Goal: Task Accomplishment & Management: Use online tool/utility

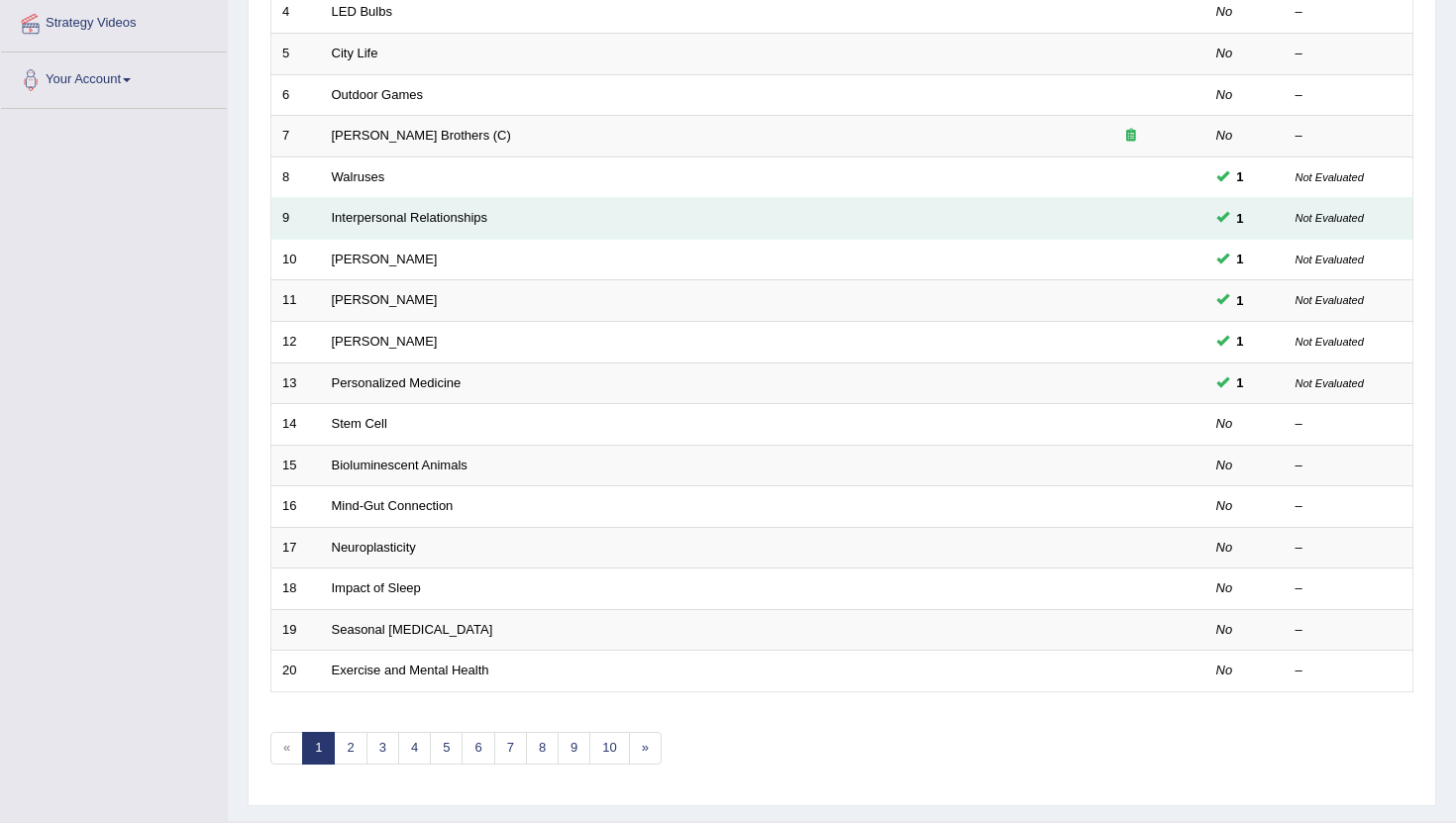
scroll to position [489, 0]
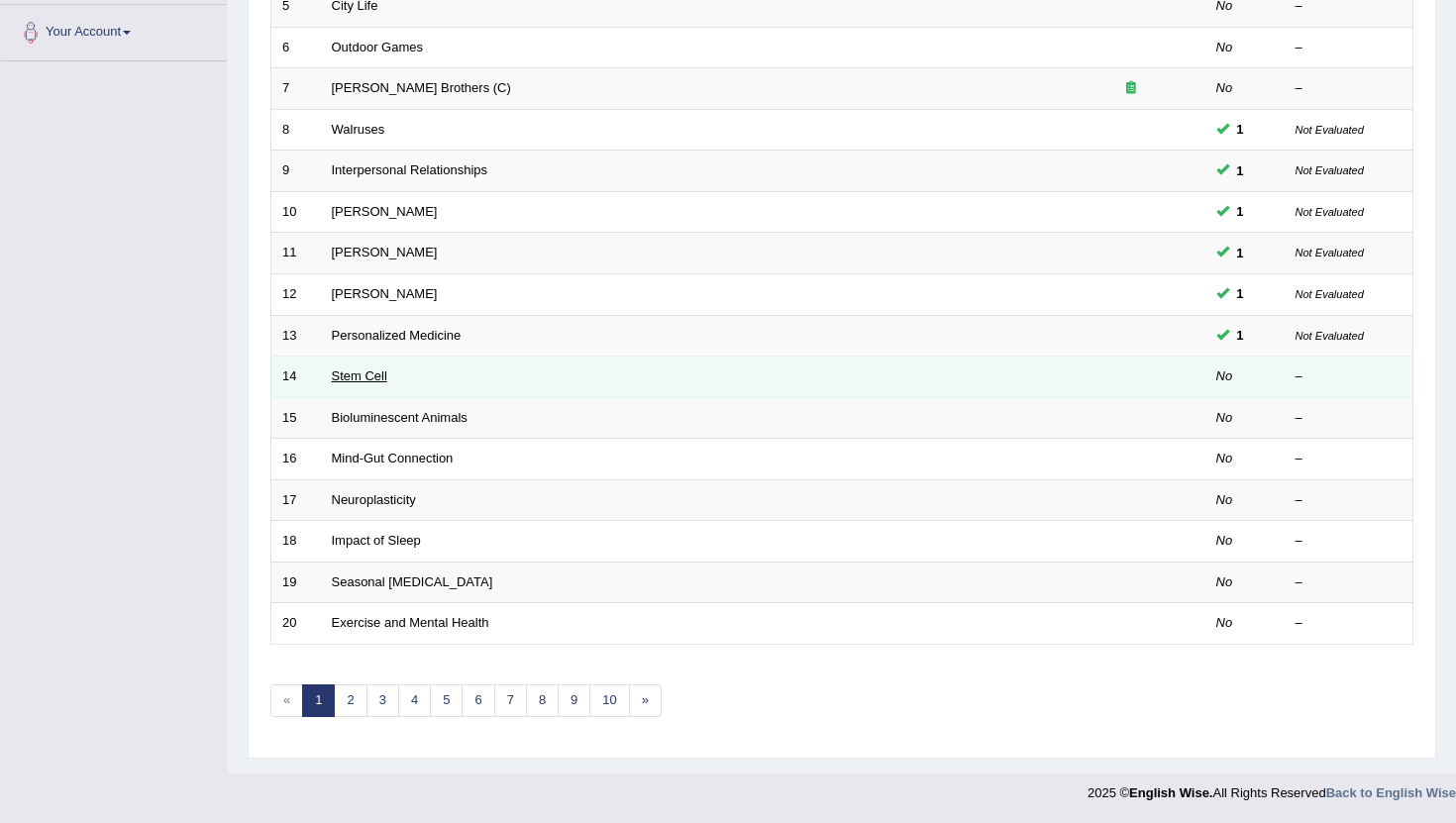
click at [379, 373] on link "Stem Cell" at bounding box center [359, 375] width 56 height 15
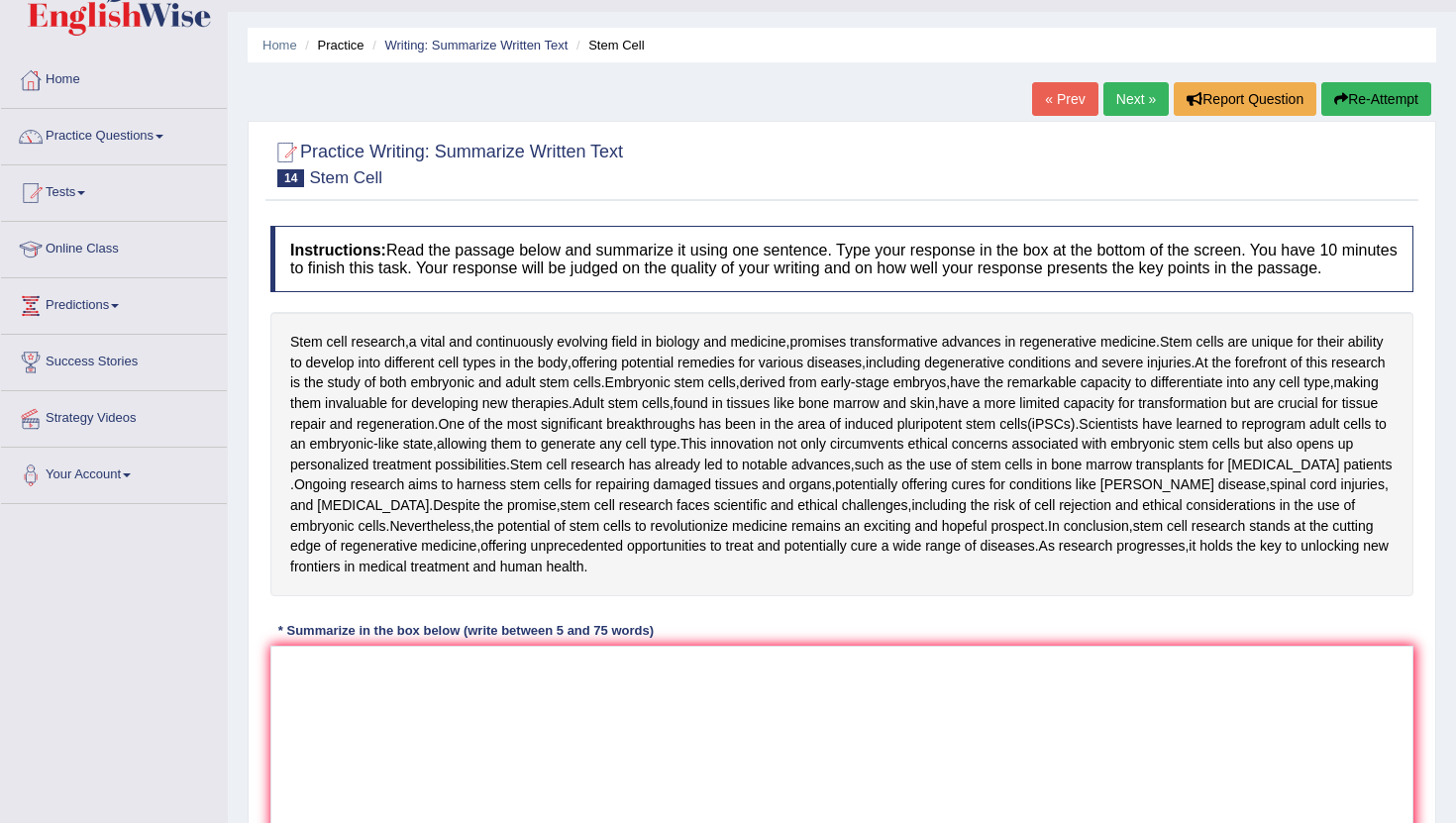
scroll to position [45, 0]
click at [309, 720] on textarea at bounding box center [842, 742] width 1143 height 192
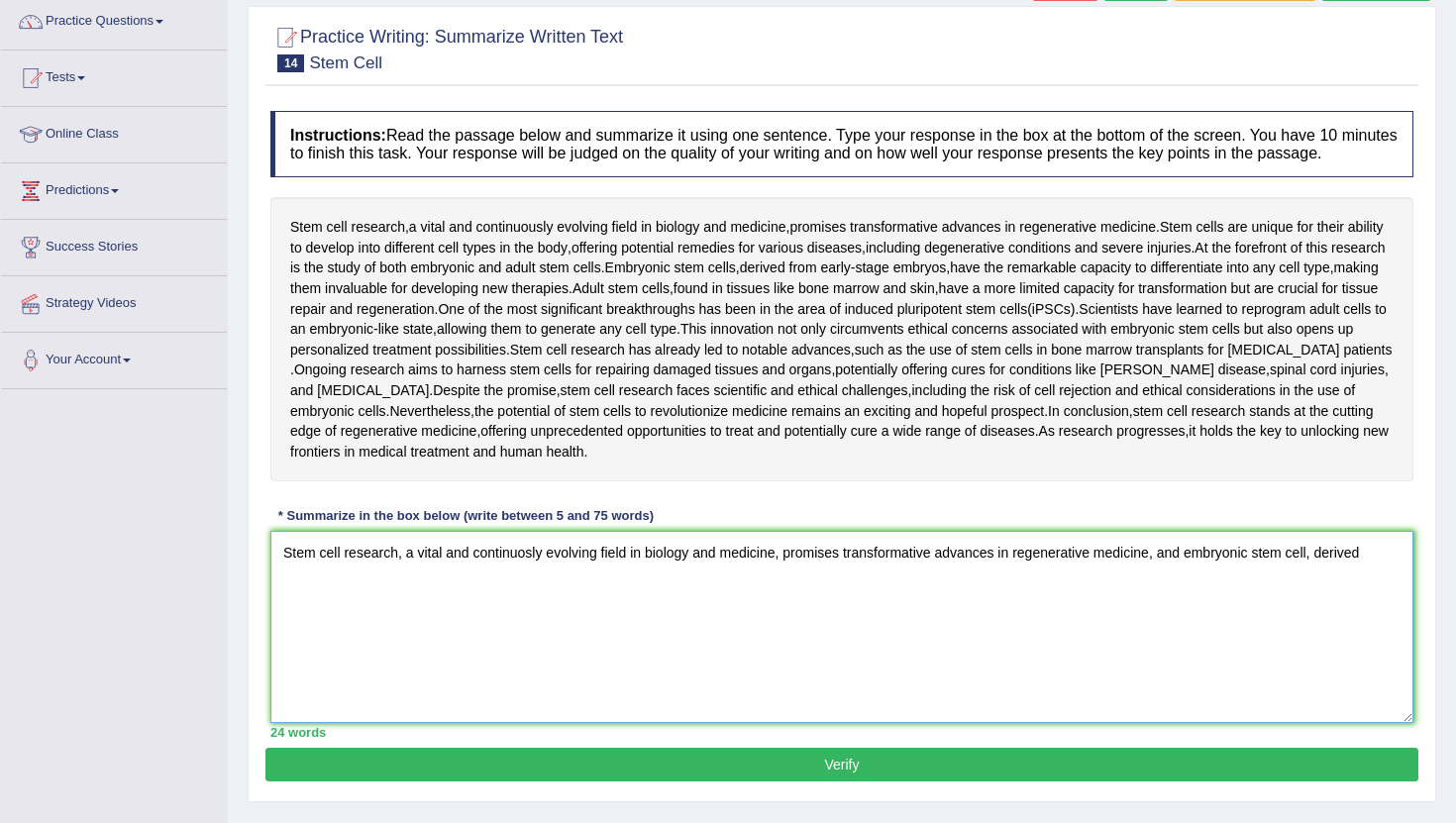
scroll to position [158, 0]
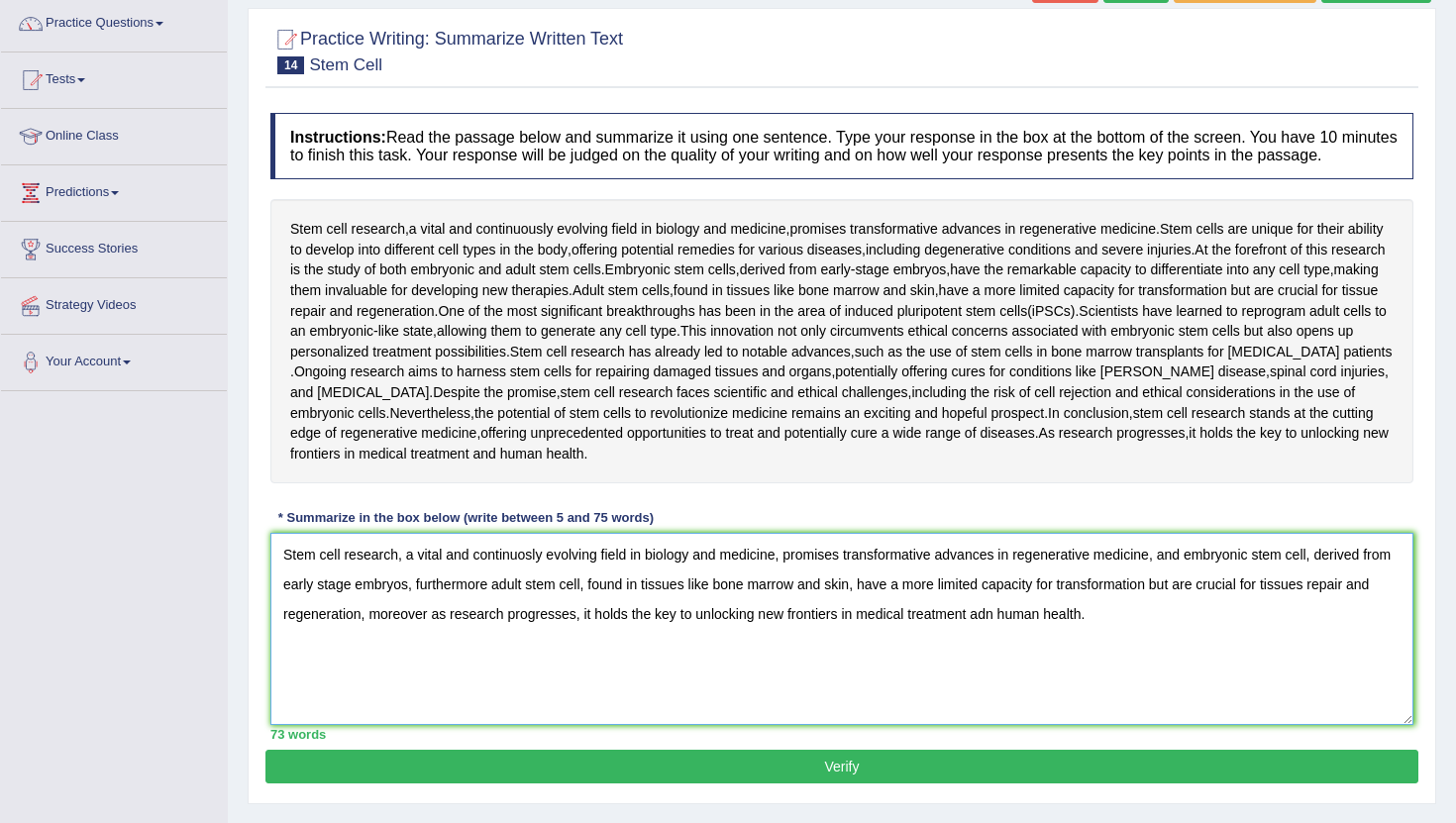
type textarea "Stem cell research, a vital and continuosly evolving field in biology and medic…"
click at [512, 778] on button "Verify" at bounding box center [842, 766] width 1152 height 34
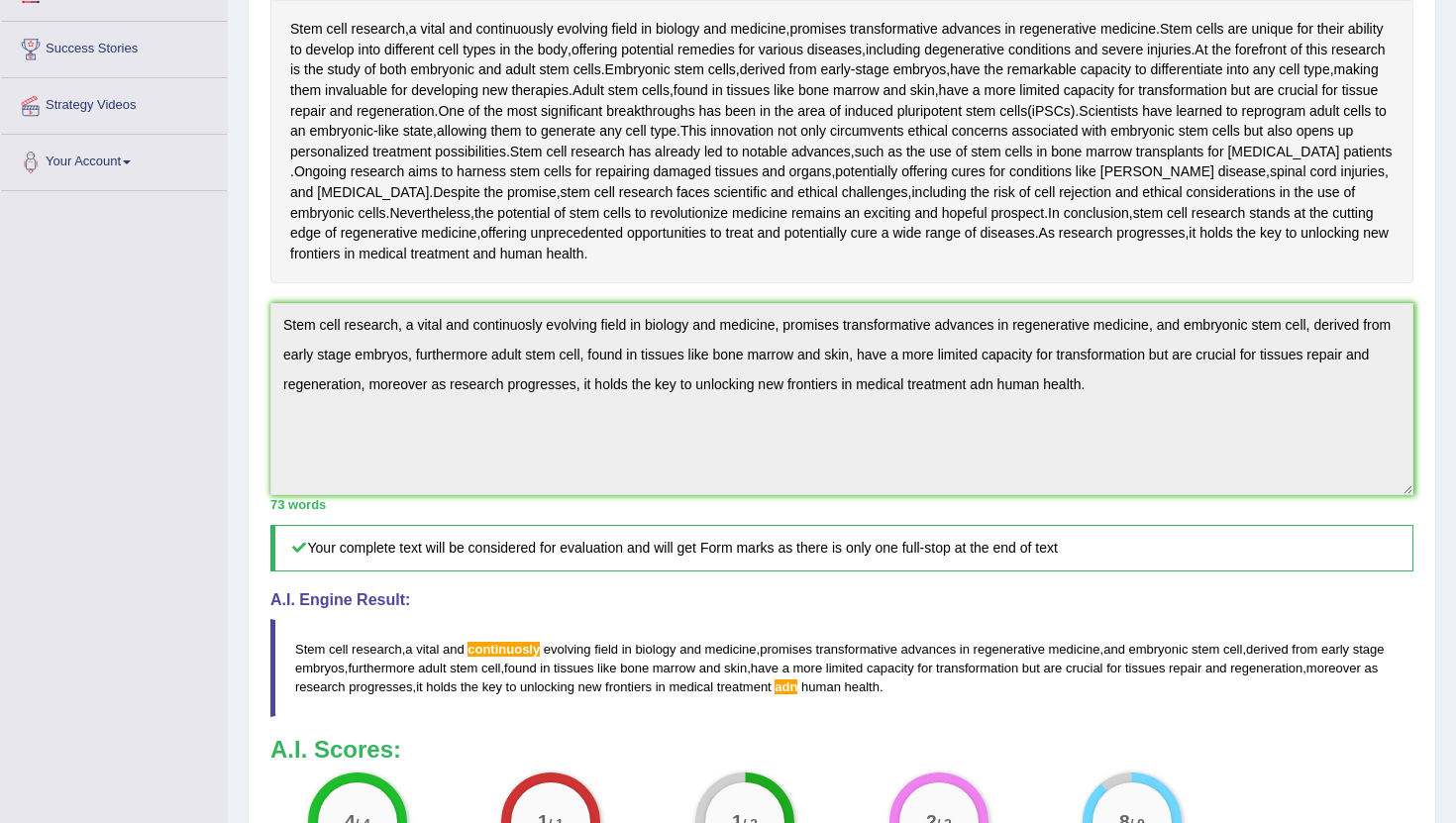
scroll to position [0, 0]
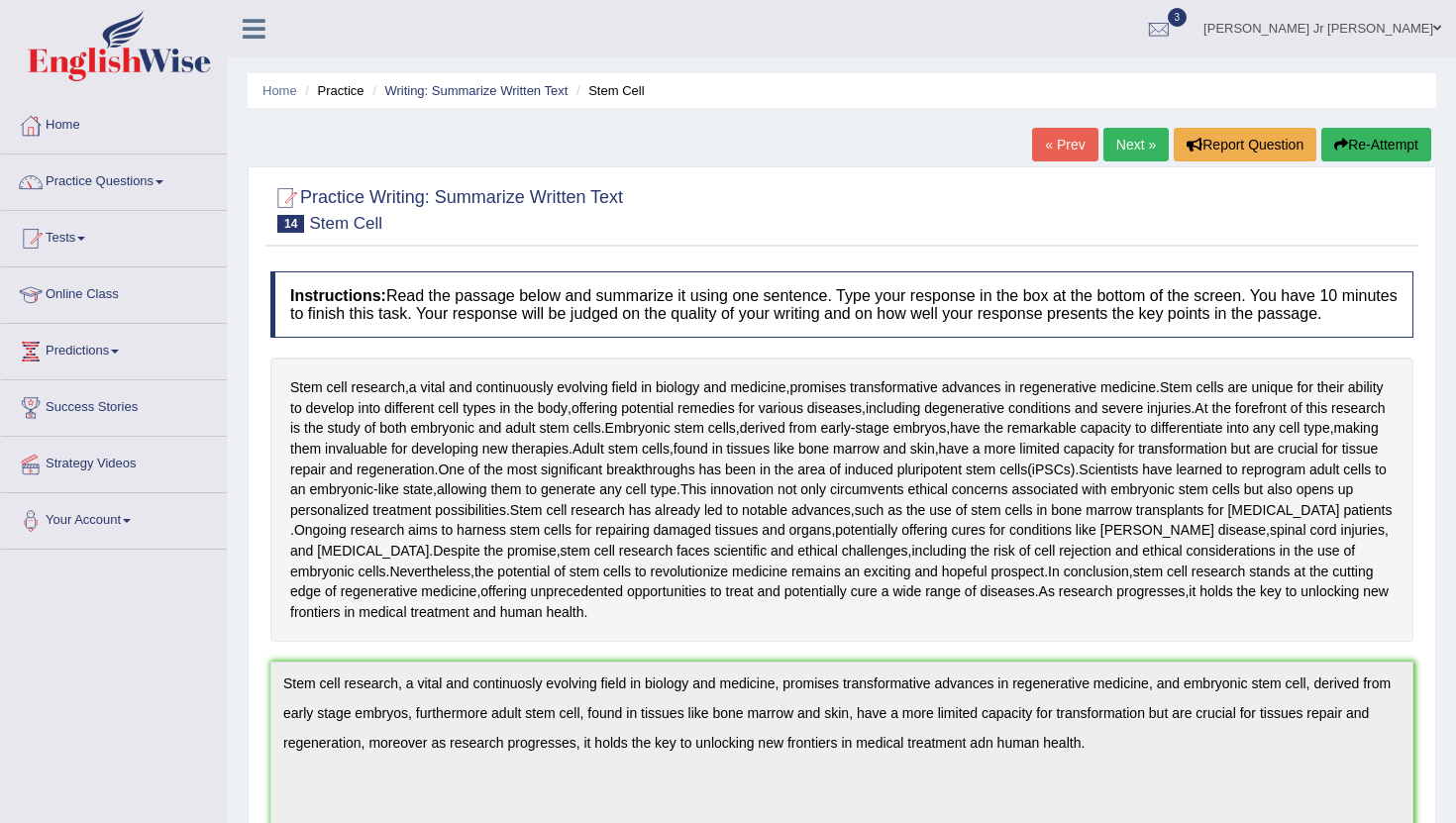
click at [1107, 140] on link "Next »" at bounding box center [1136, 144] width 66 height 34
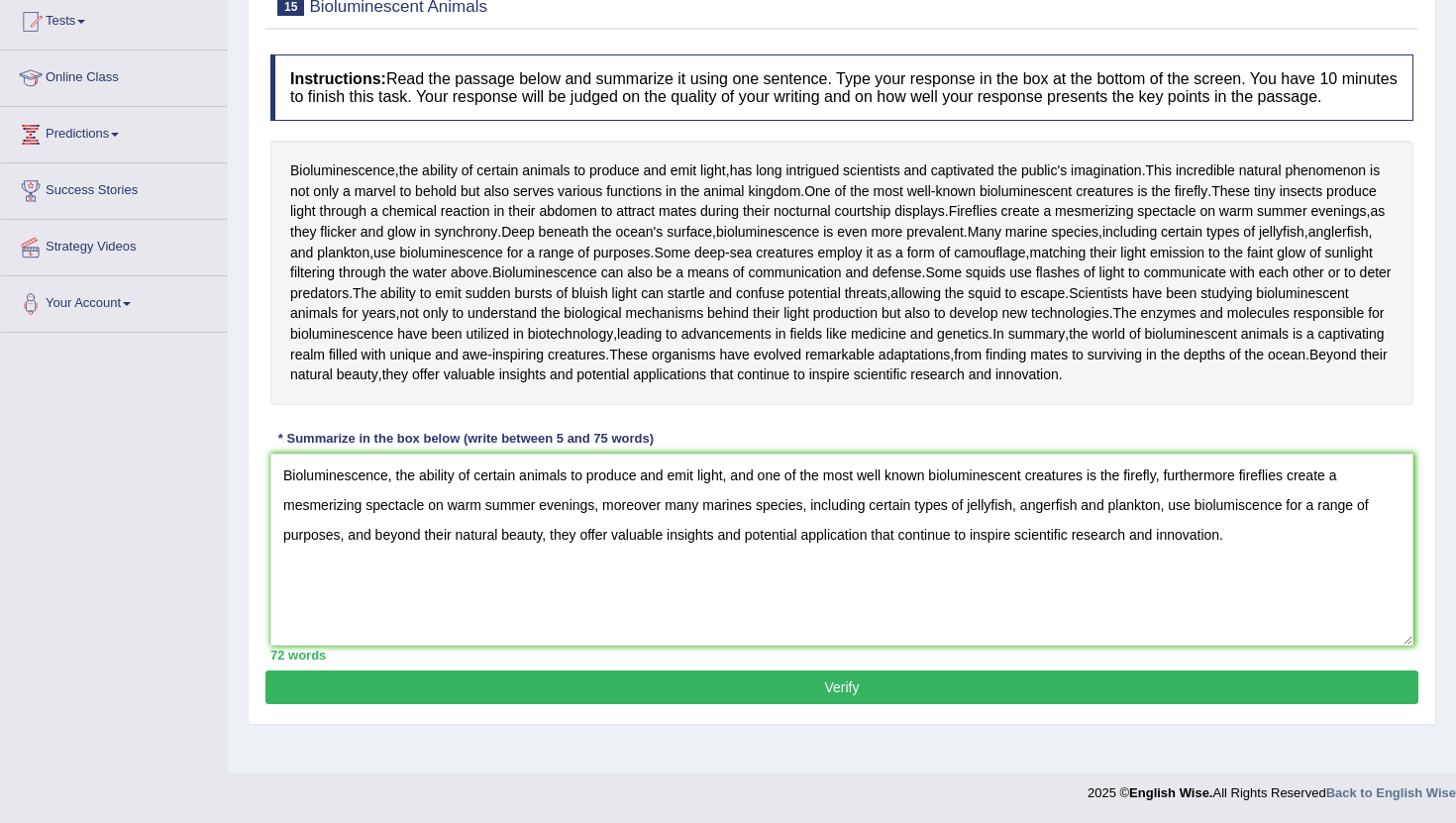
scroll to position [364, 0]
type textarea "Bioluminescence, the ability of certain animals to produce and emit light, and …"
click at [792, 704] on button "Verify" at bounding box center [842, 688] width 1152 height 34
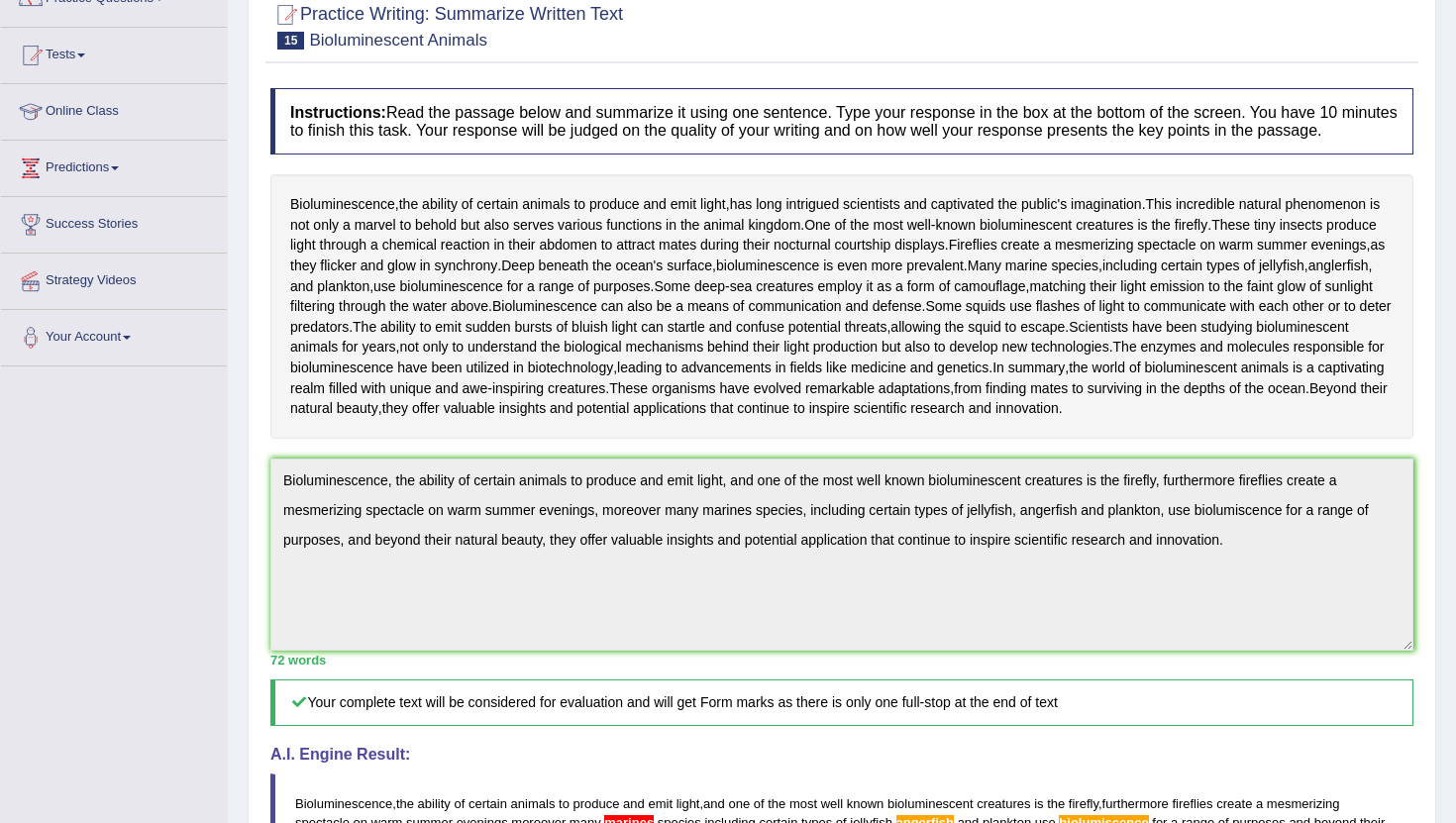
scroll to position [54, 0]
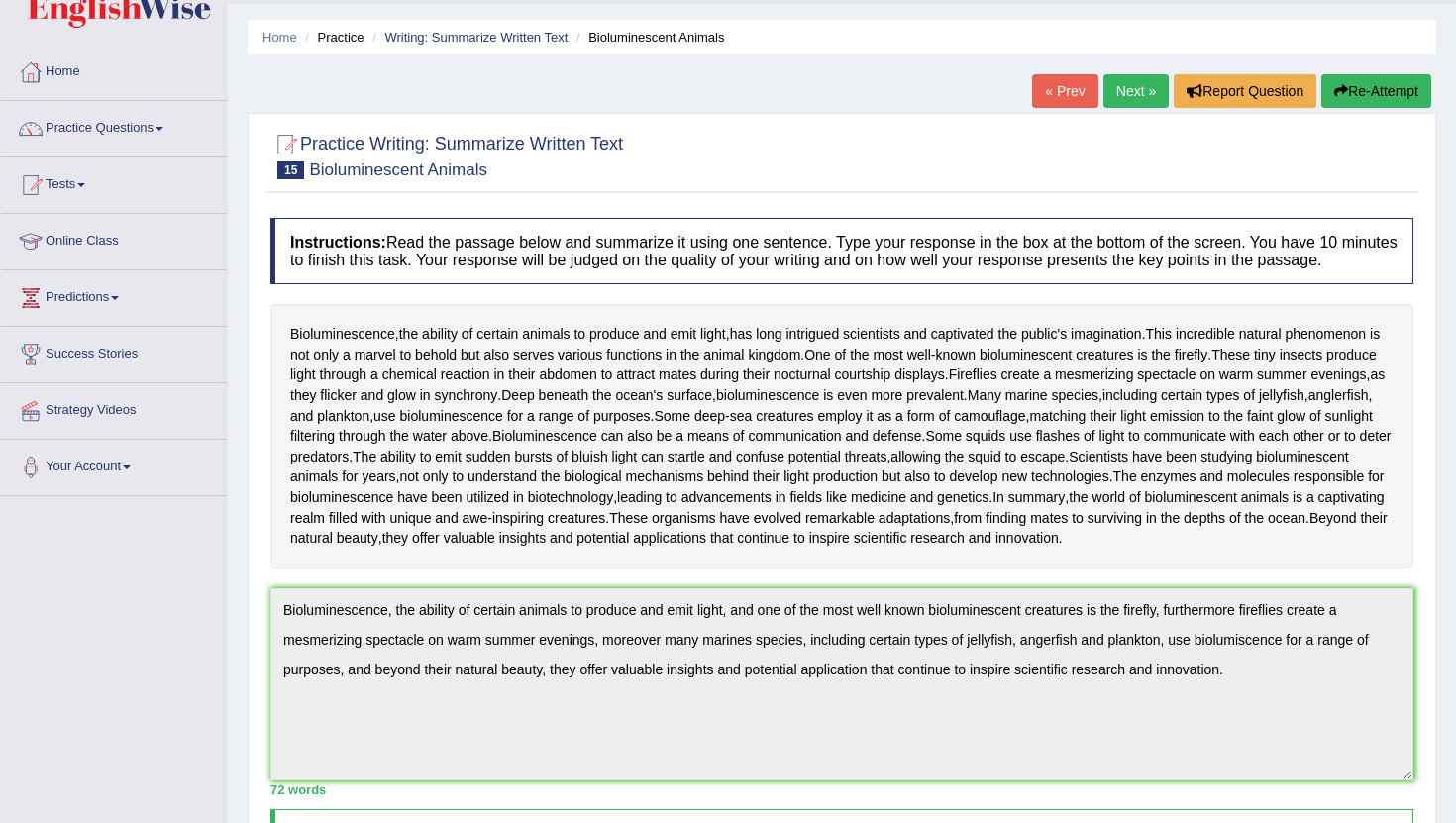
click at [1118, 104] on link "Next »" at bounding box center [1136, 92] width 66 height 34
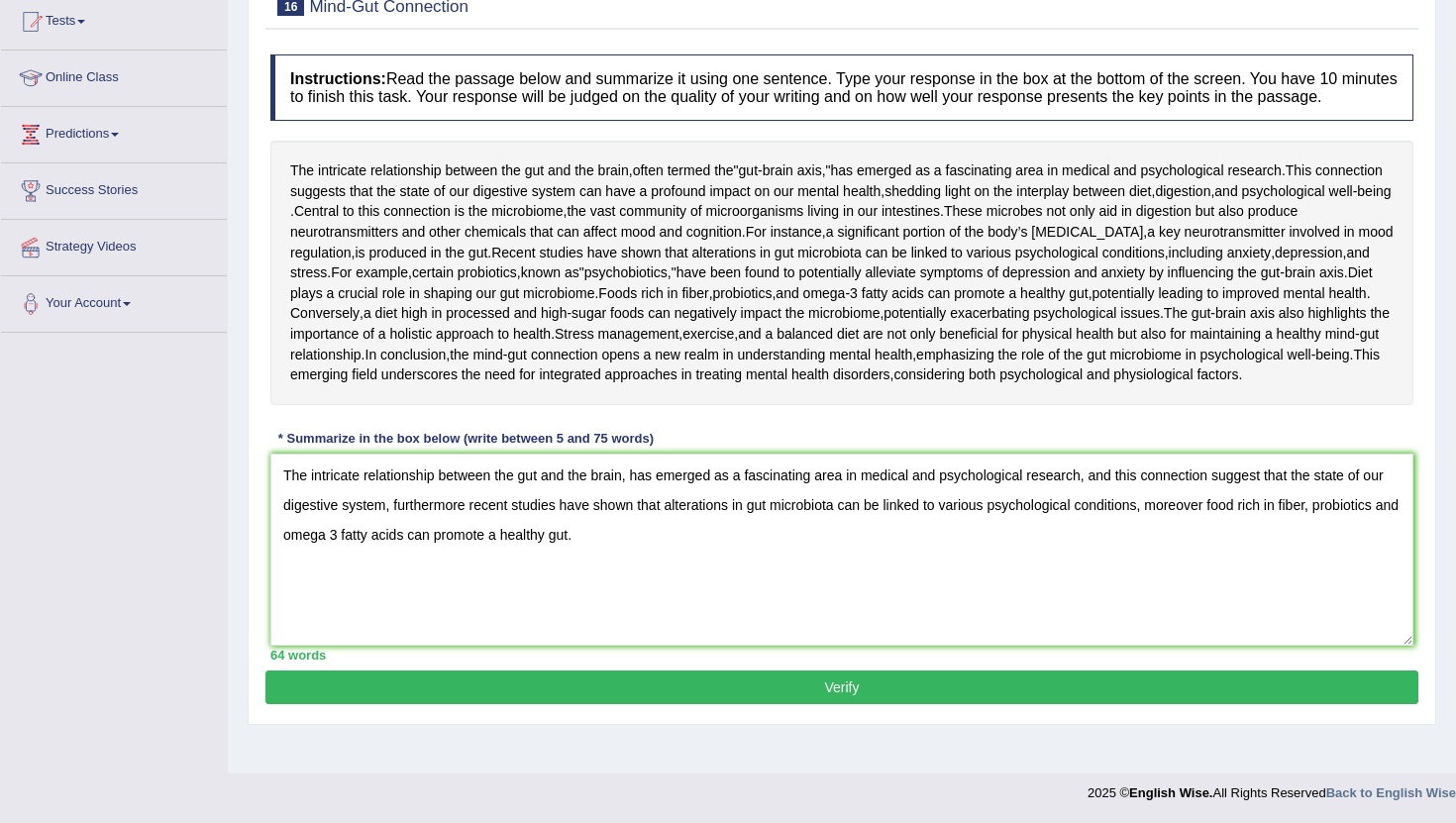
type textarea "The intricate relationship between the gut and the brain, has emerged as a fasc…"
click at [837, 704] on button "Verify" at bounding box center [842, 688] width 1152 height 34
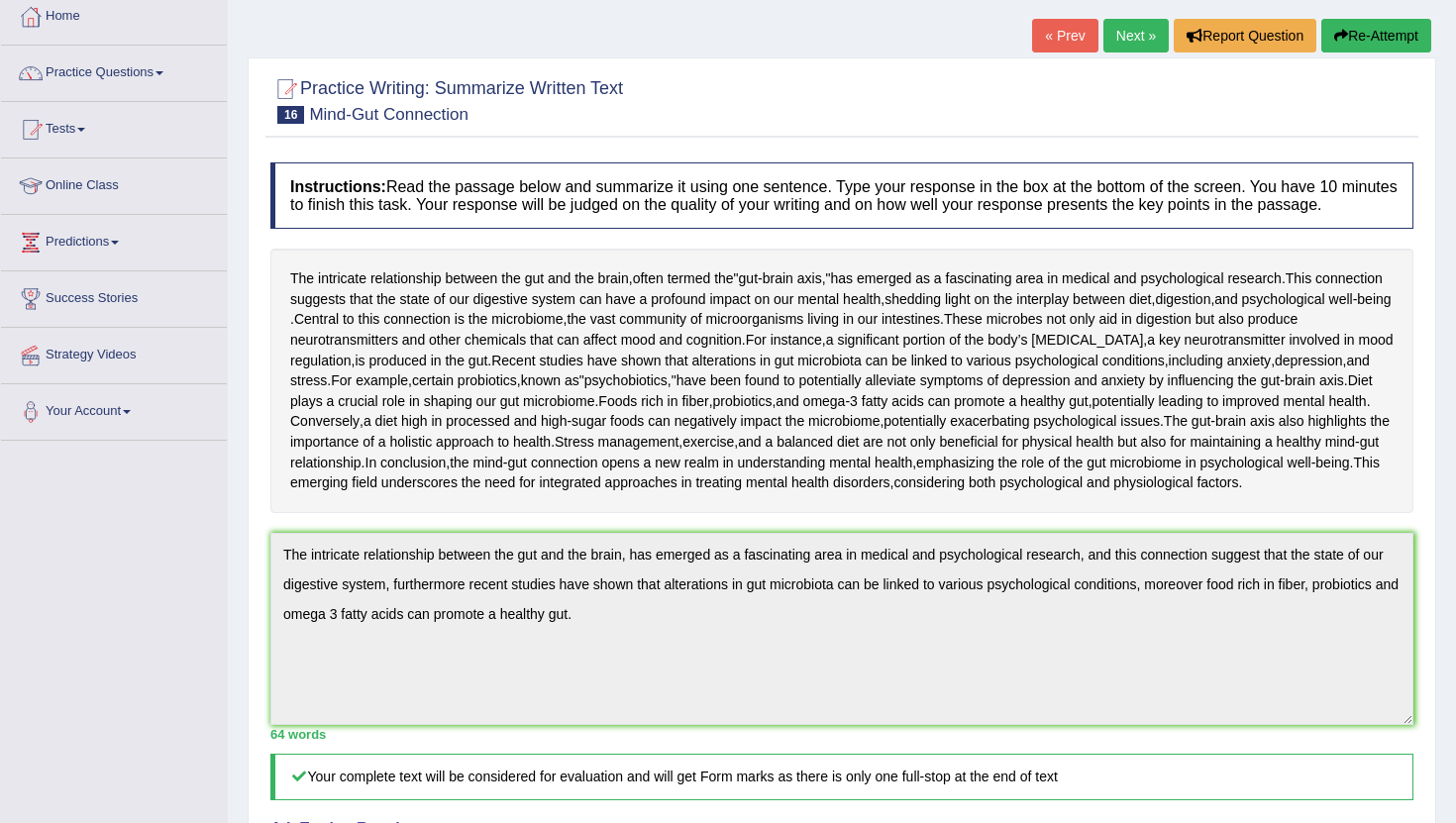
scroll to position [96, 0]
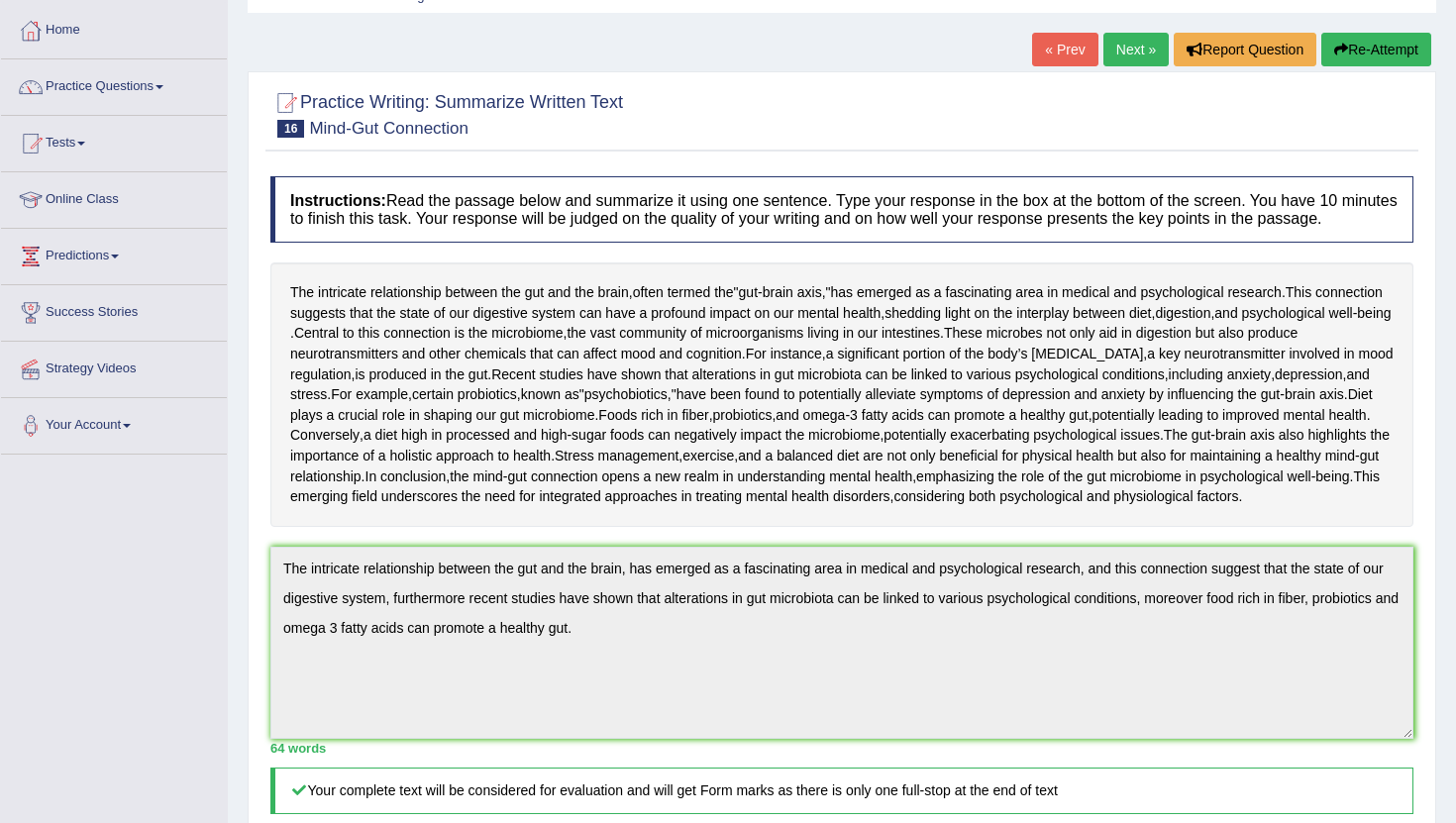
click at [1106, 63] on link "Next »" at bounding box center [1136, 50] width 66 height 34
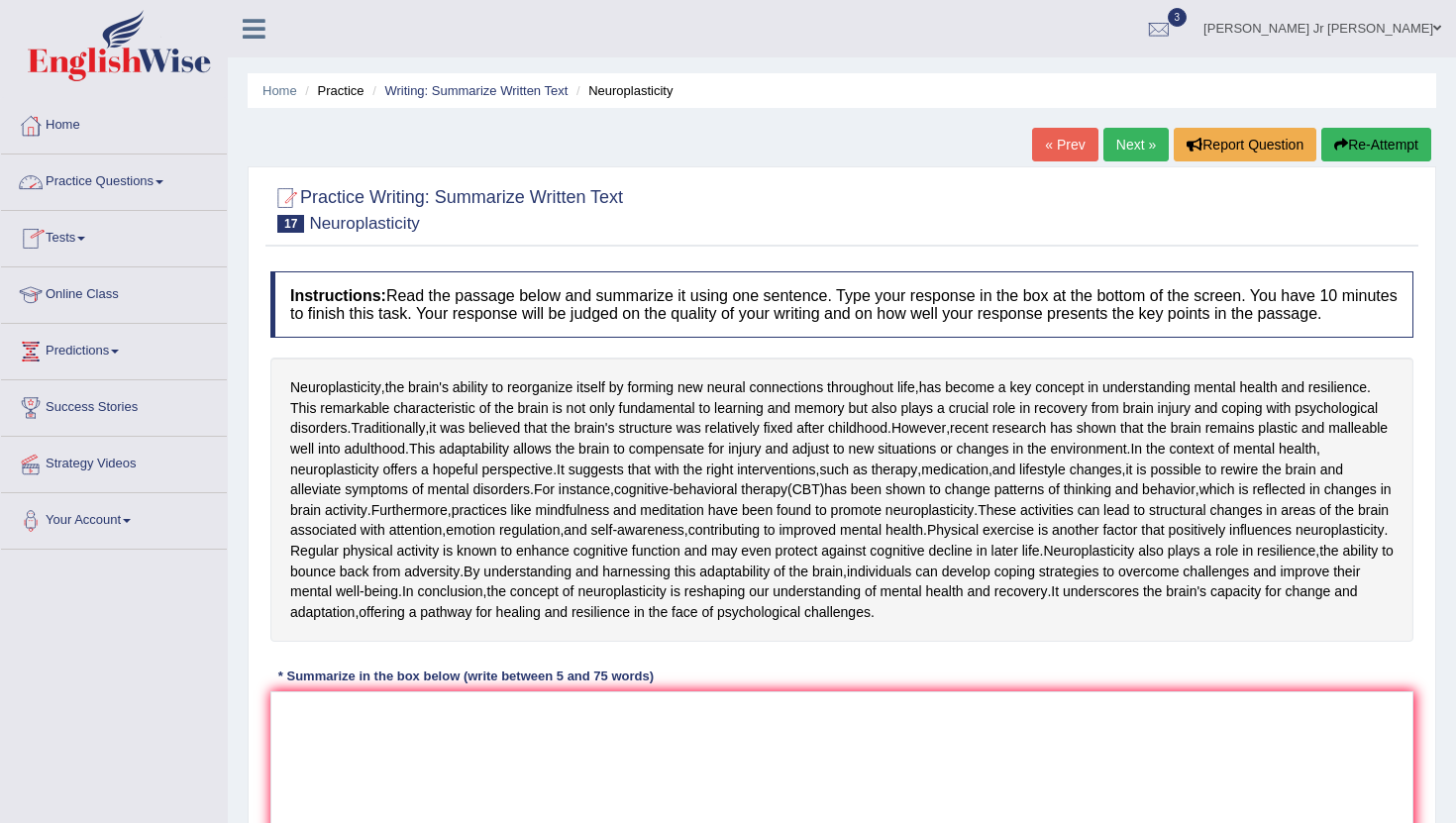
click at [96, 240] on link "Tests" at bounding box center [113, 236] width 226 height 50
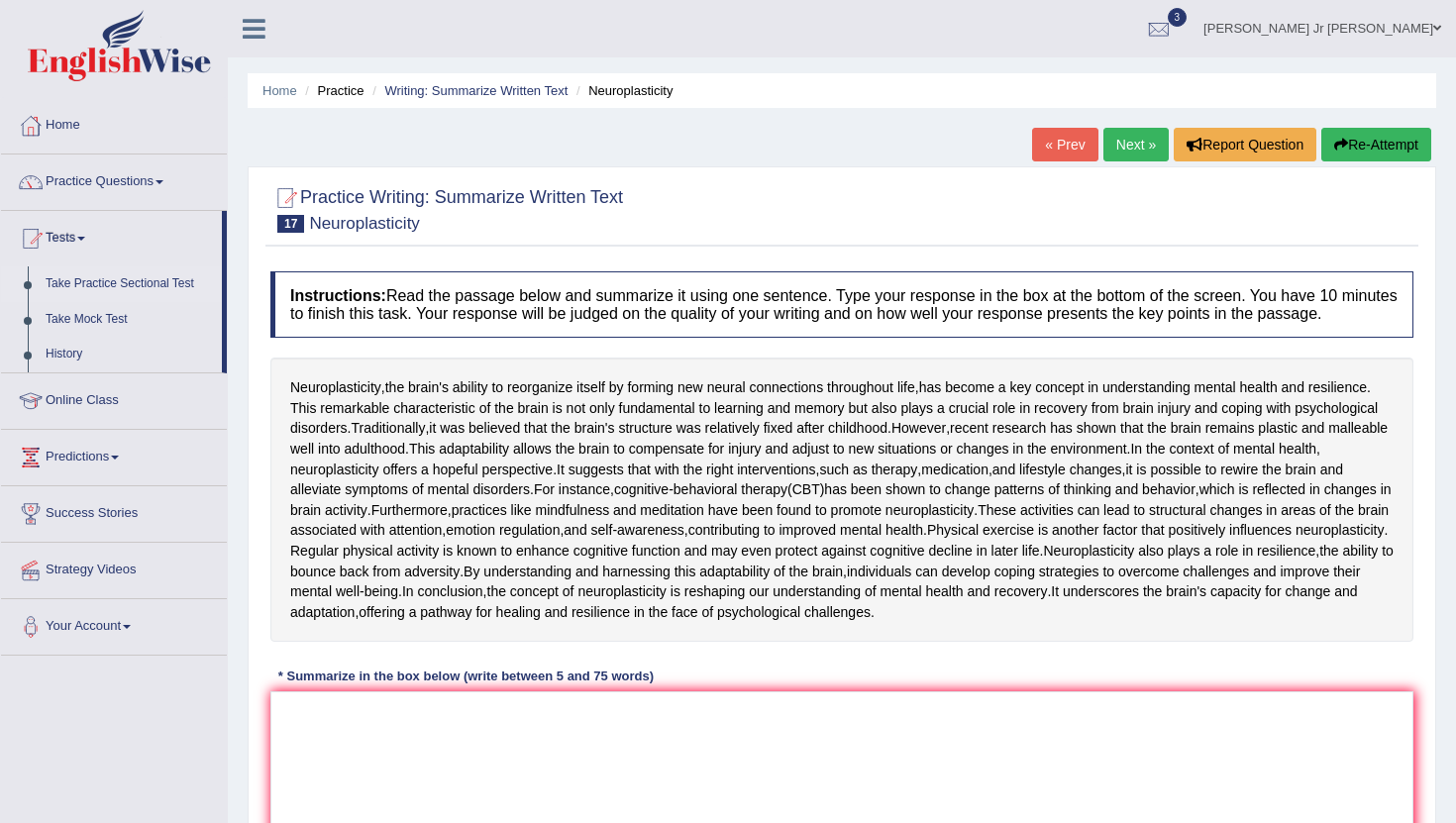
click at [173, 286] on link "Take Practice Sectional Test" at bounding box center [129, 285] width 185 height 36
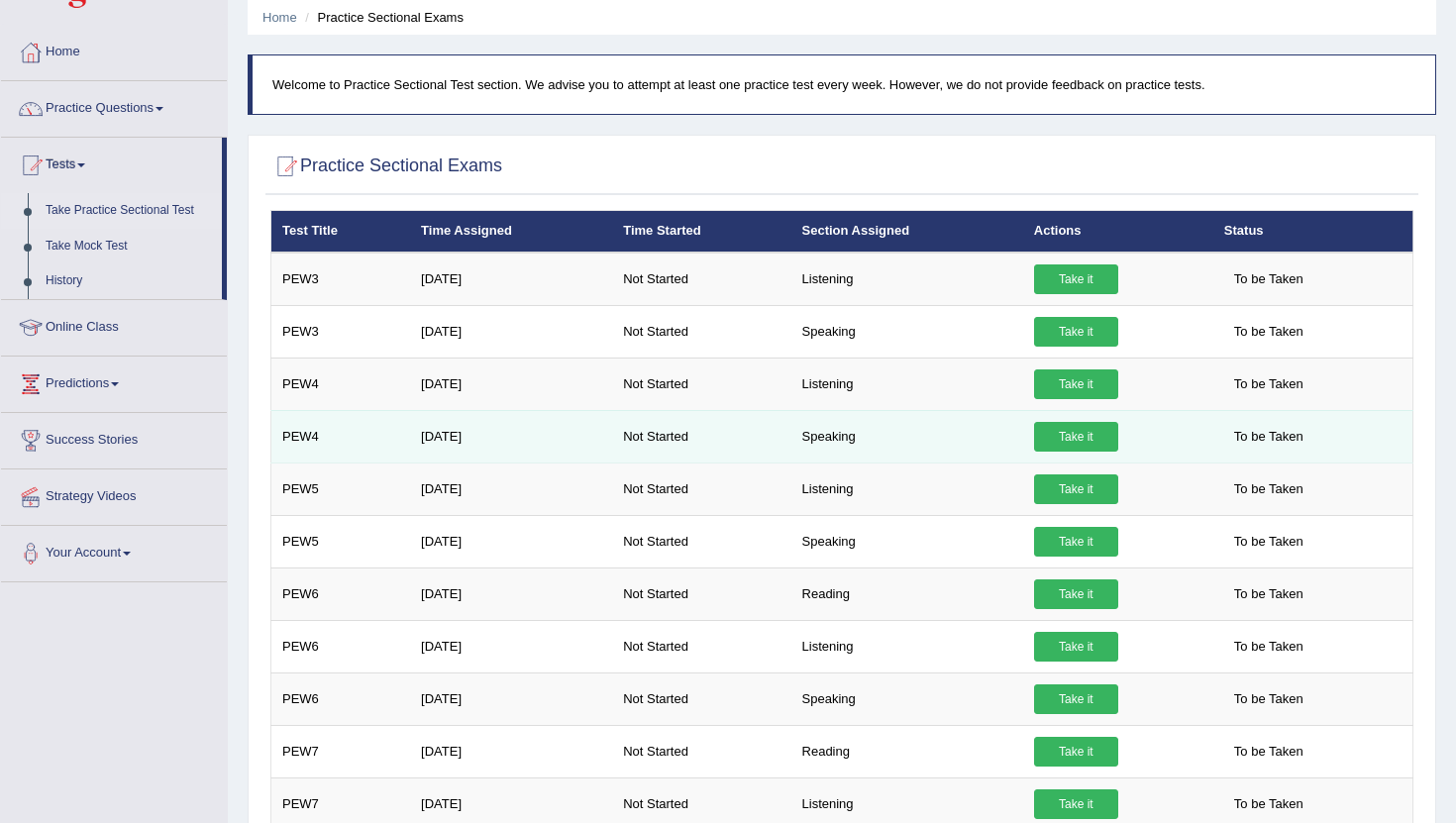
scroll to position [80, 0]
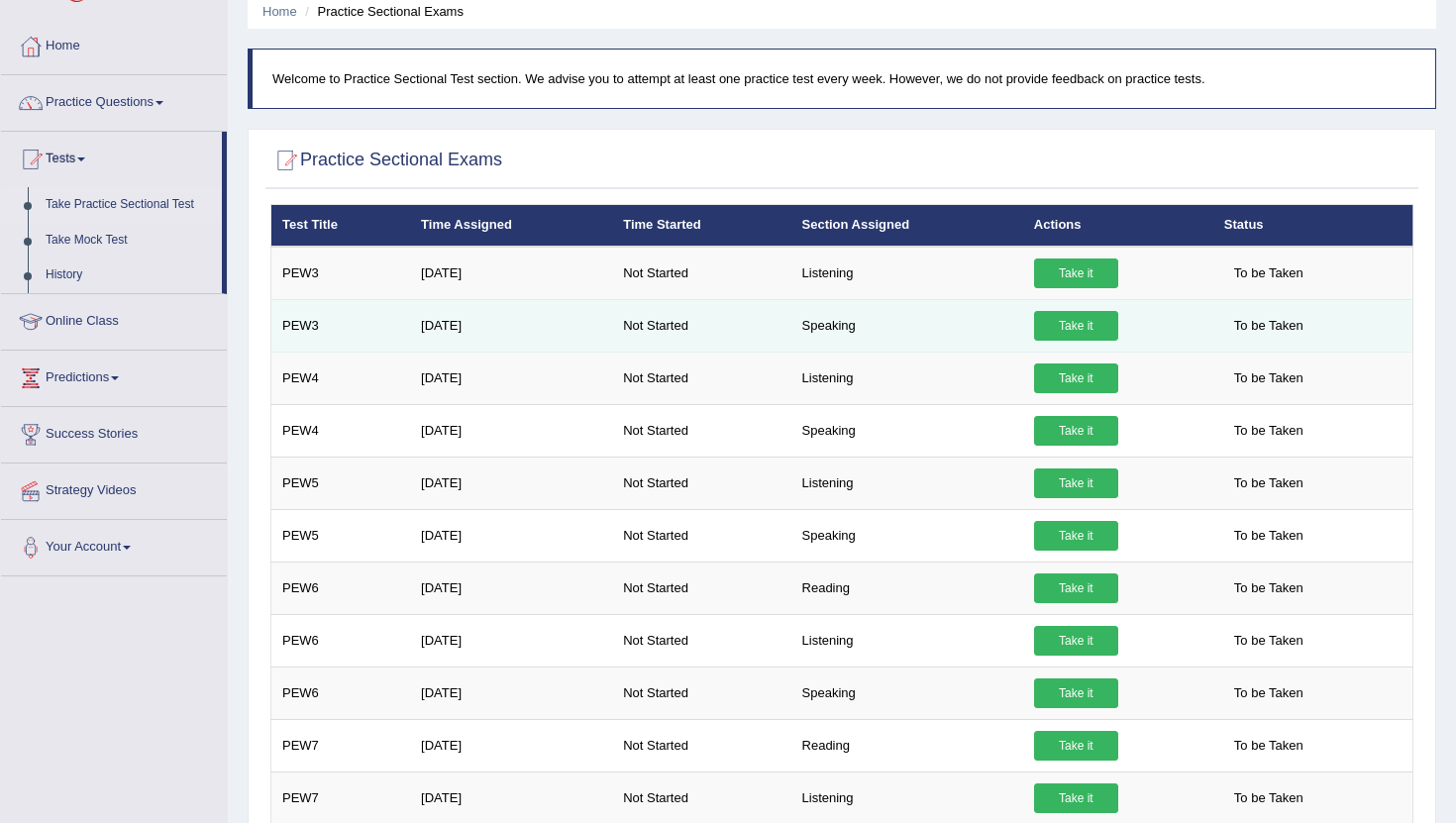
click at [1053, 334] on link "Take it" at bounding box center [1076, 325] width 85 height 30
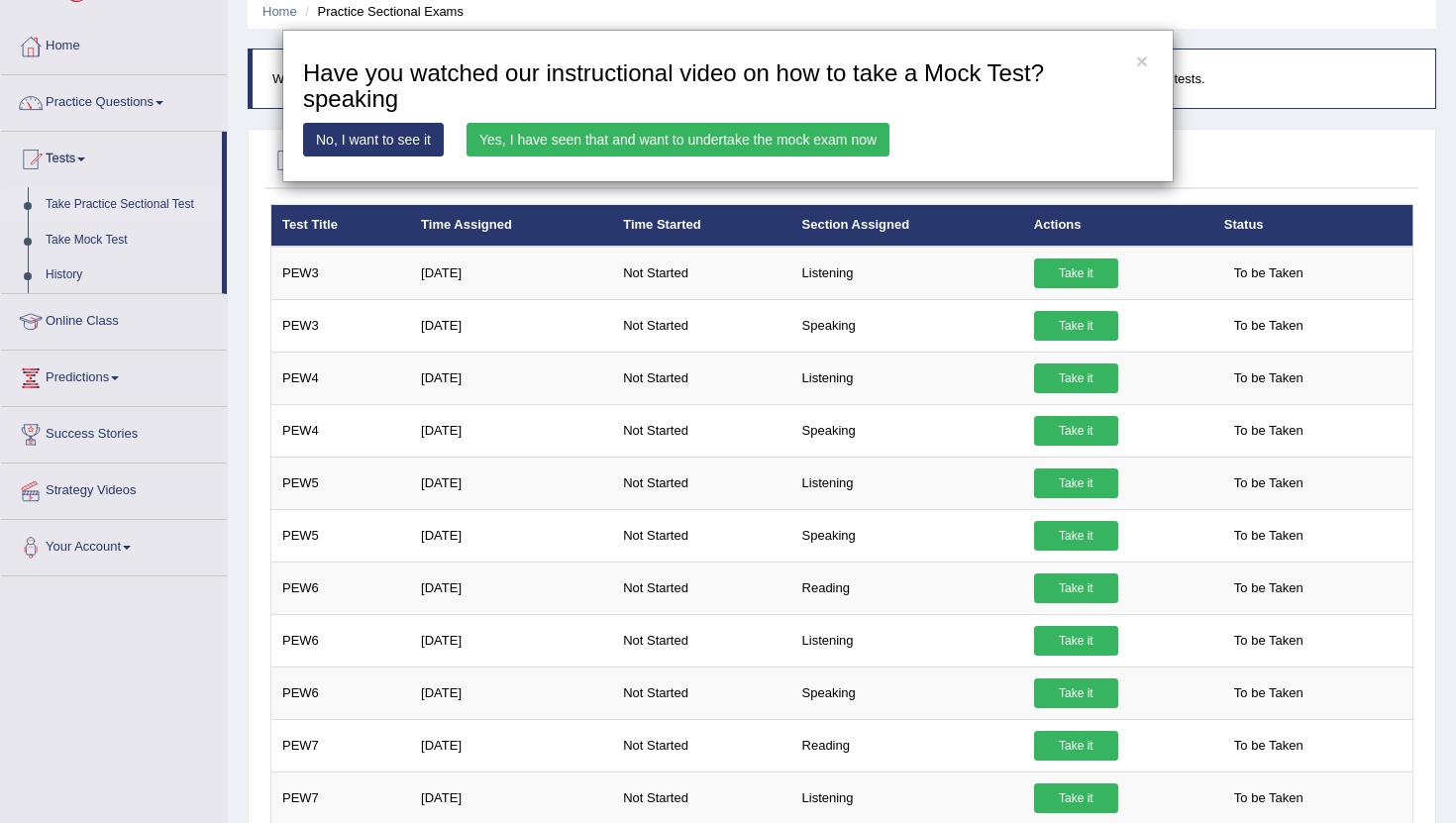
click at [736, 136] on link "Yes, I have seen that and want to undertake the mock exam now" at bounding box center [678, 139] width 423 height 34
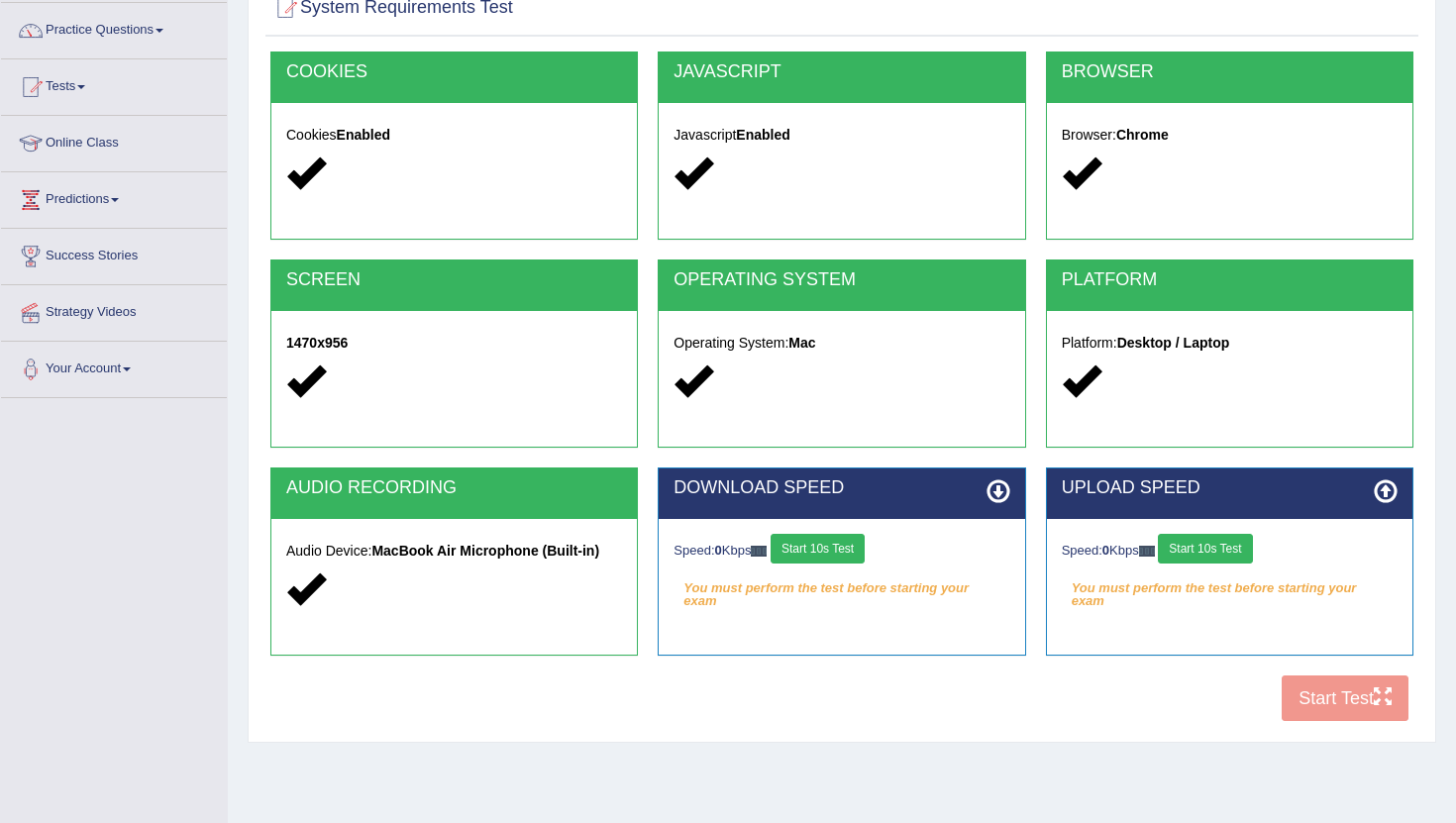
scroll to position [217, 0]
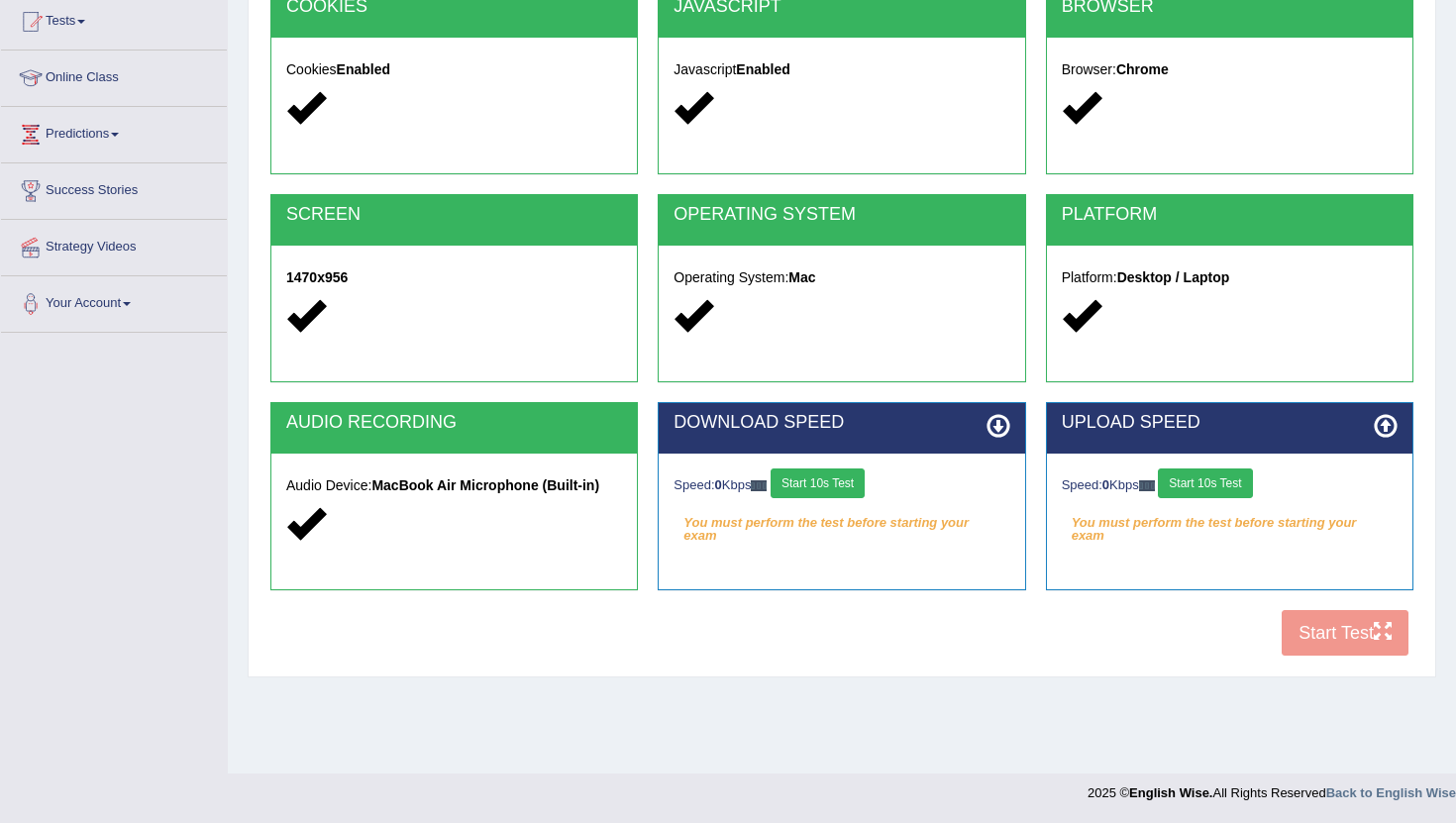
click at [826, 470] on button "Start 10s Test" at bounding box center [817, 484] width 95 height 30
click at [1229, 488] on button "Start 10s Test" at bounding box center [1204, 484] width 95 height 30
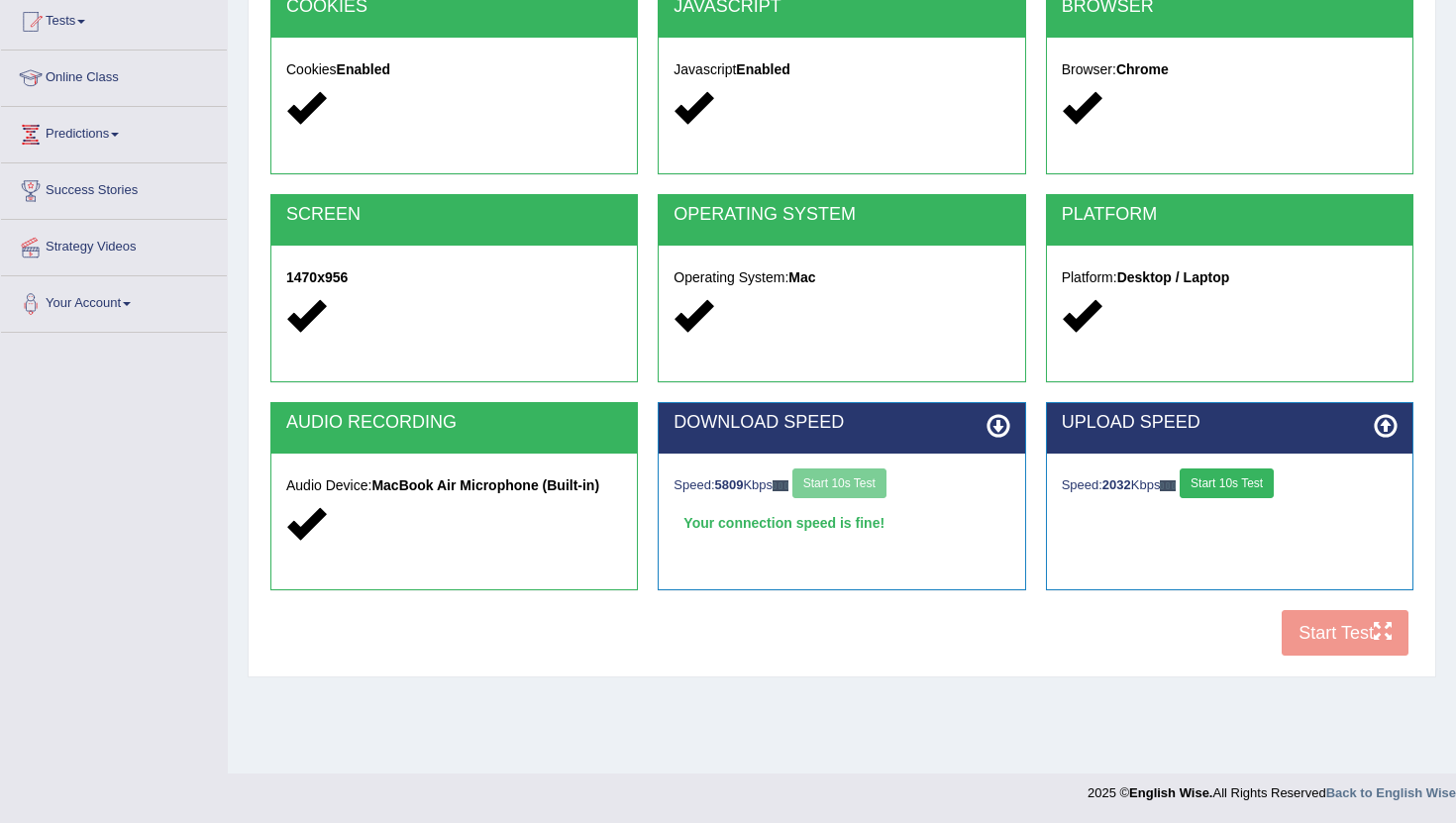
click at [1247, 489] on button "Start 10s Test" at bounding box center [1226, 484] width 95 height 30
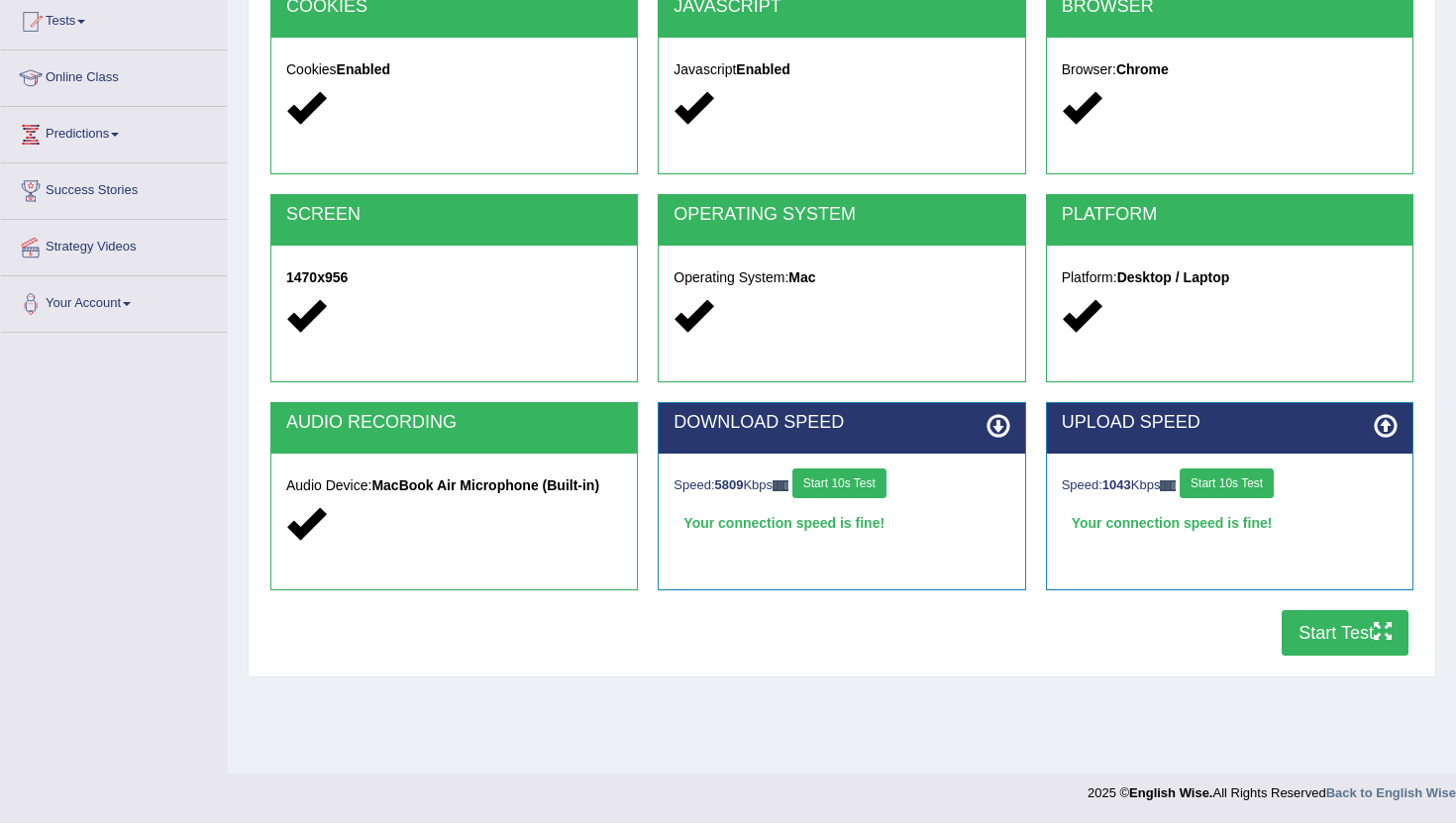
click at [1292, 620] on button "Start Test" at bounding box center [1345, 633] width 126 height 46
